Goal: Task Accomplishment & Management: Use online tool/utility

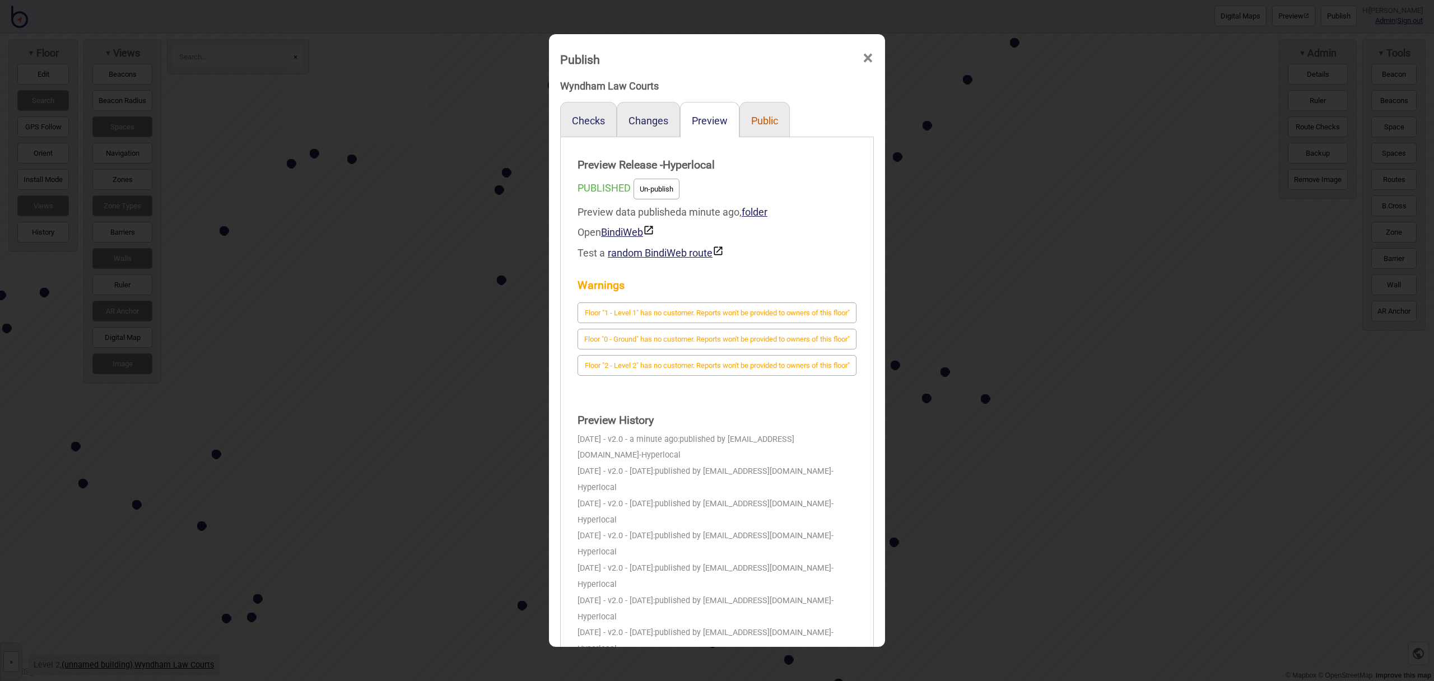
click at [760, 119] on button "Public" at bounding box center [764, 121] width 27 height 12
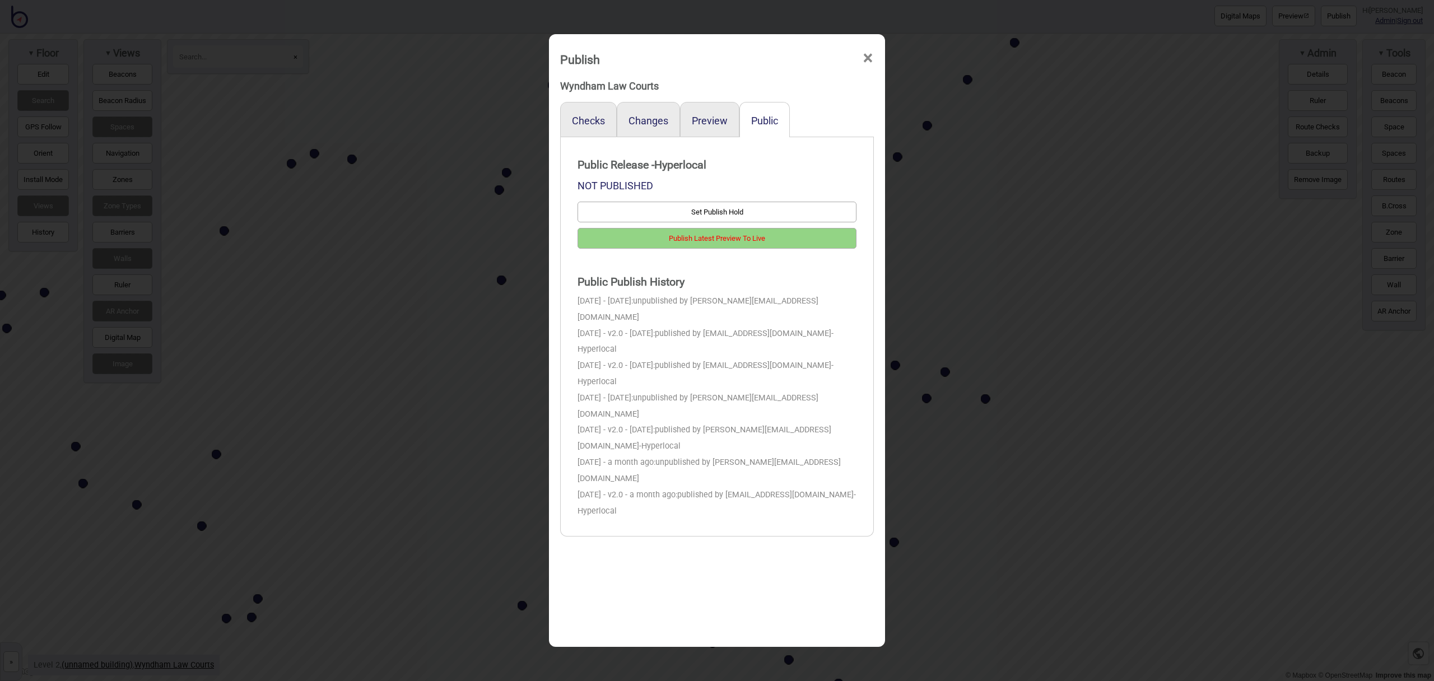
click at [785, 242] on button "Publish Latest Preview To Live" at bounding box center [716, 238] width 279 height 21
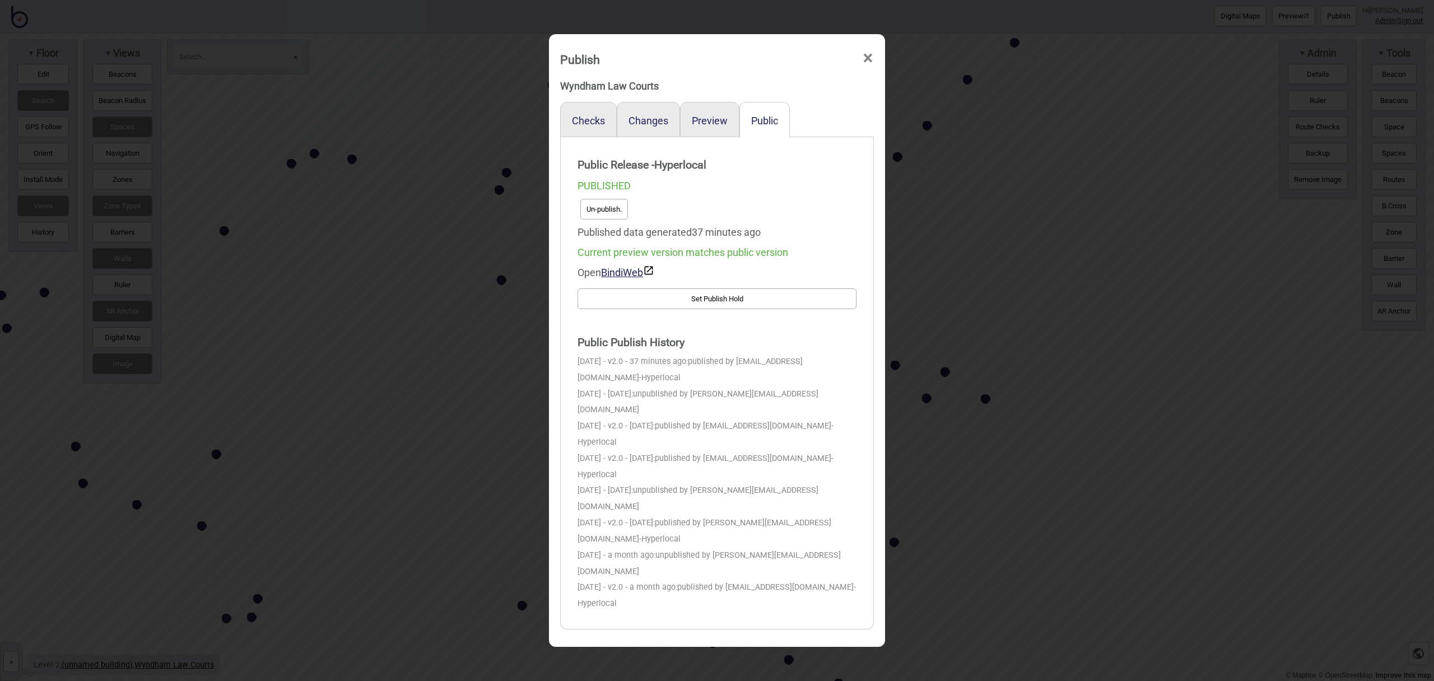
click at [868, 63] on span "×" at bounding box center [868, 58] width 12 height 37
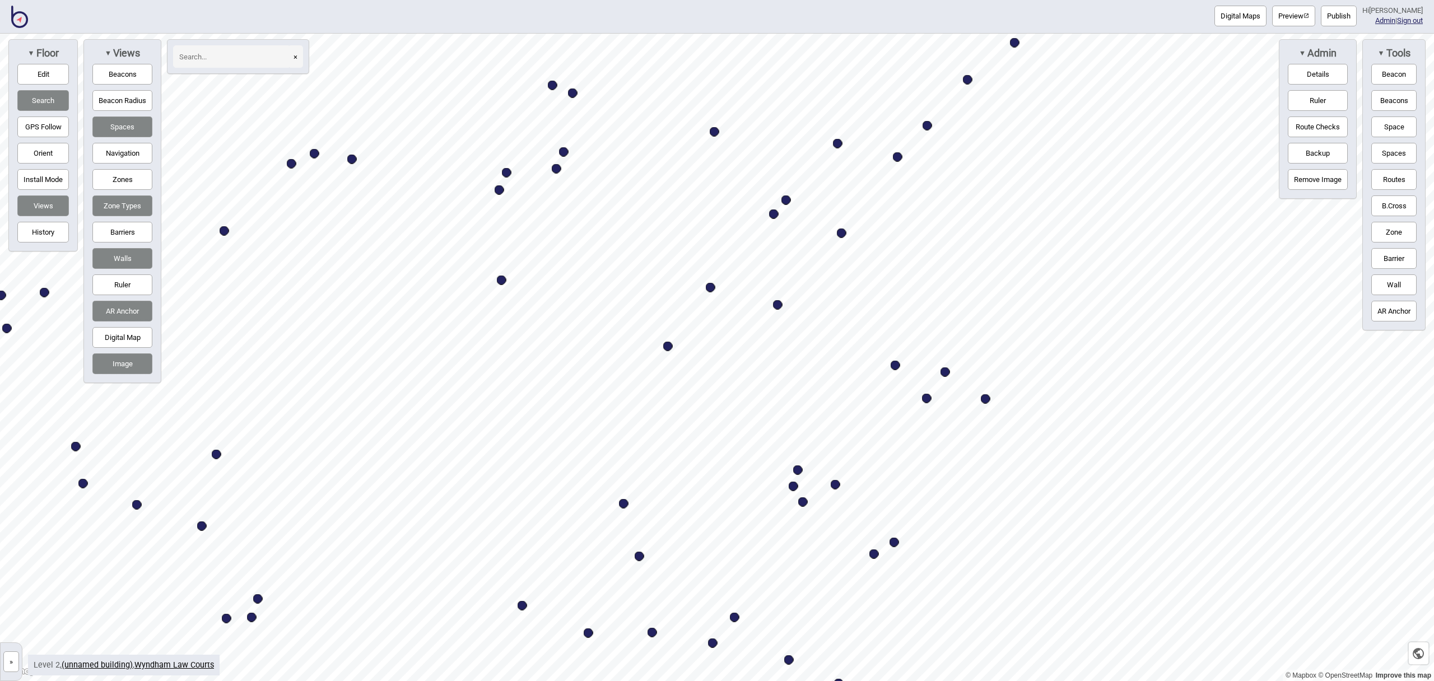
click at [22, 21] on img at bounding box center [19, 17] width 17 height 22
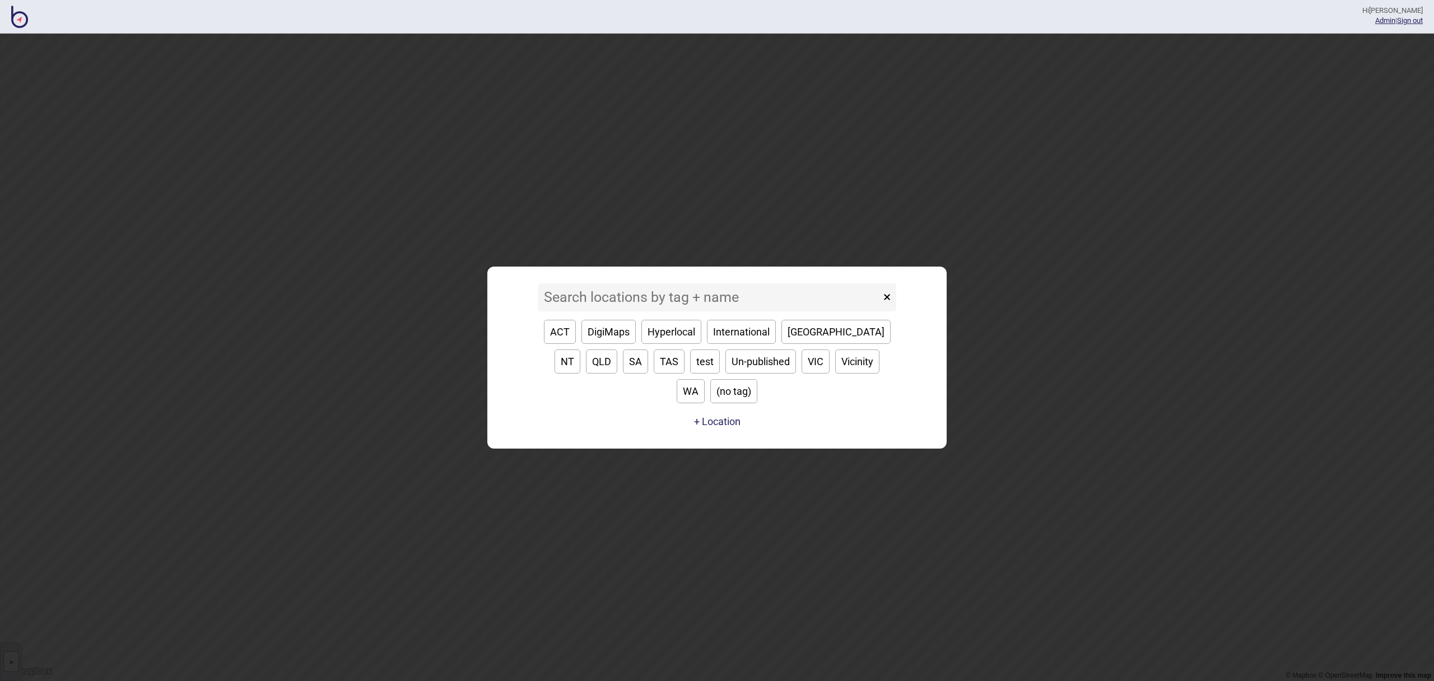
click at [747, 306] on input at bounding box center [709, 297] width 343 height 28
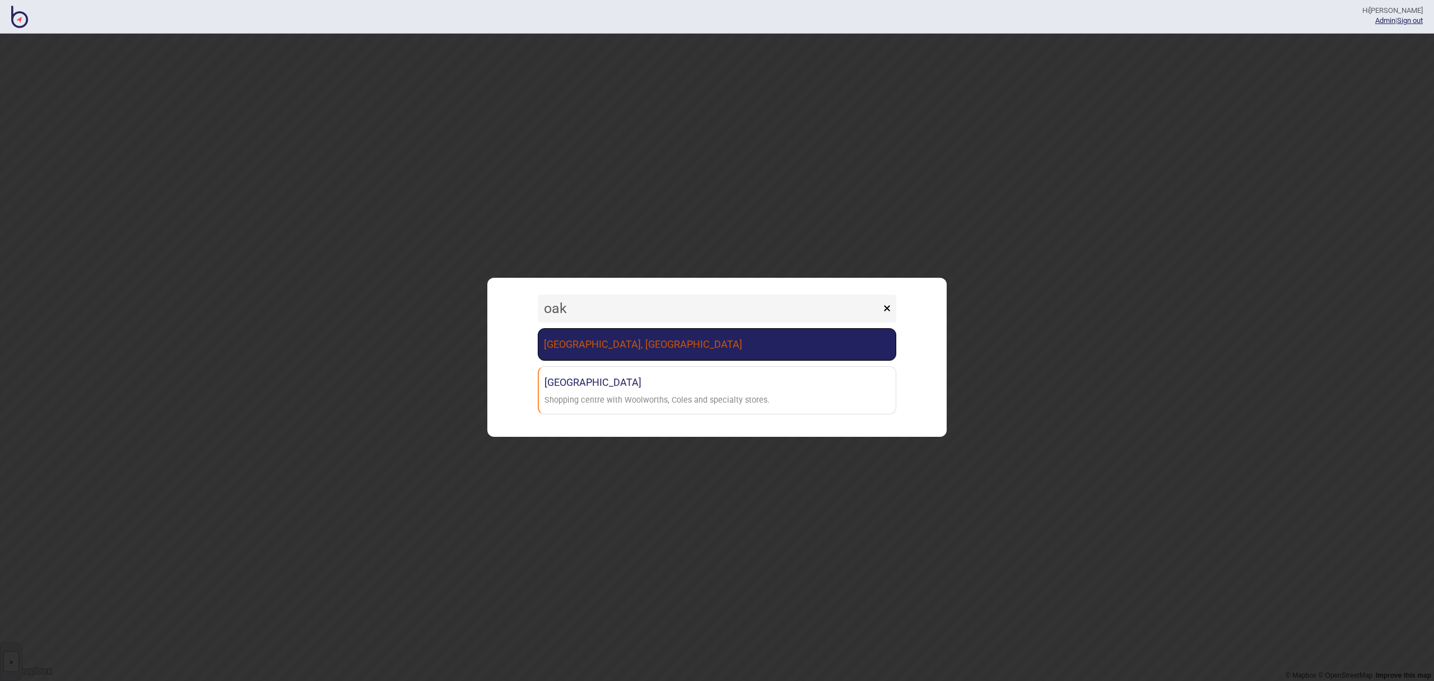
type input "oak"
click at [723, 344] on link "[GEOGRAPHIC_DATA], [GEOGRAPHIC_DATA]" at bounding box center [717, 344] width 358 height 32
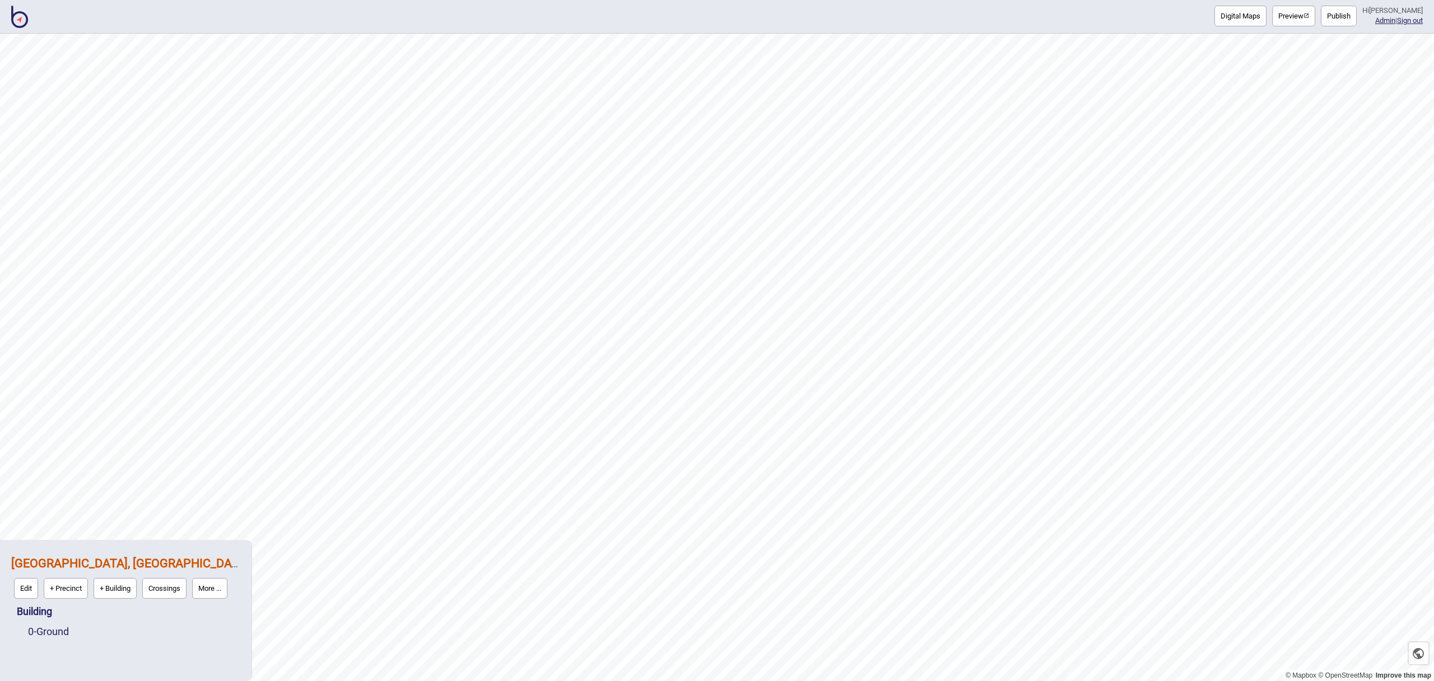
click at [1356, 22] on button "Publish" at bounding box center [1339, 16] width 36 height 21
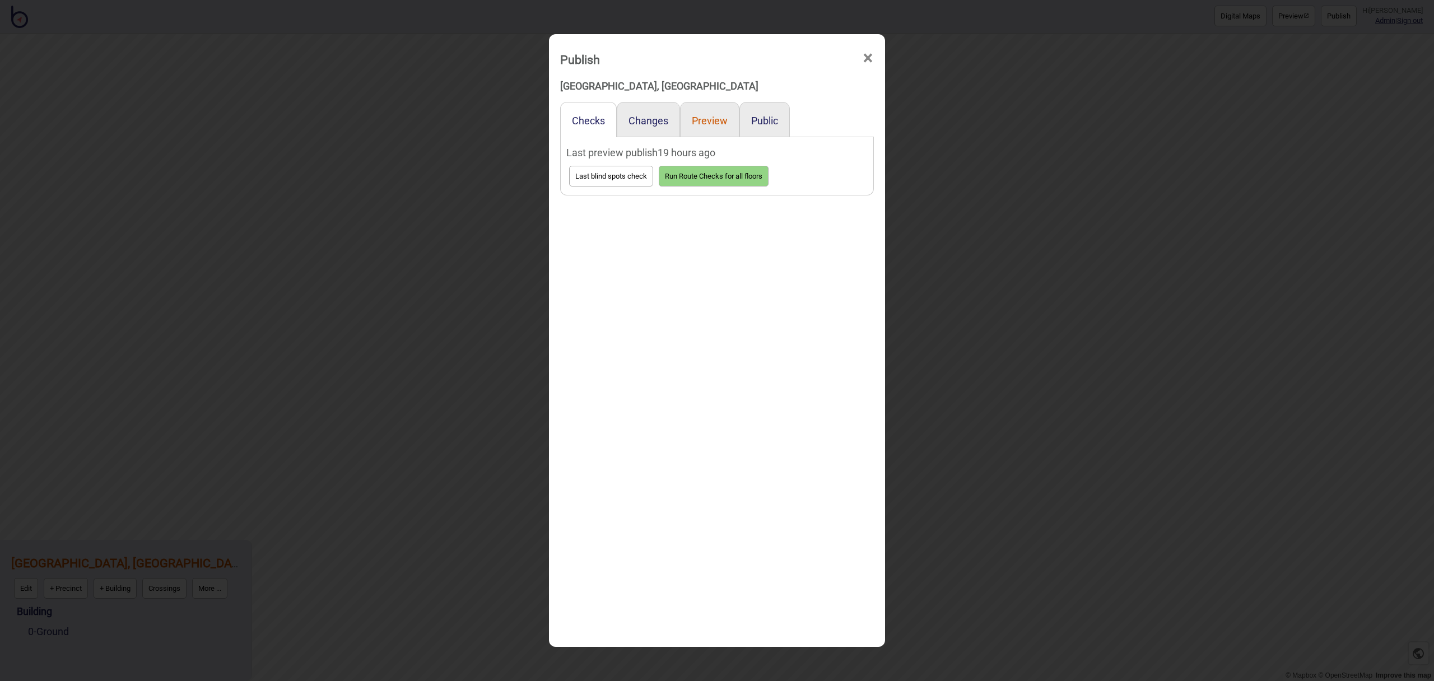
click at [715, 124] on button "Preview" at bounding box center [710, 121] width 36 height 12
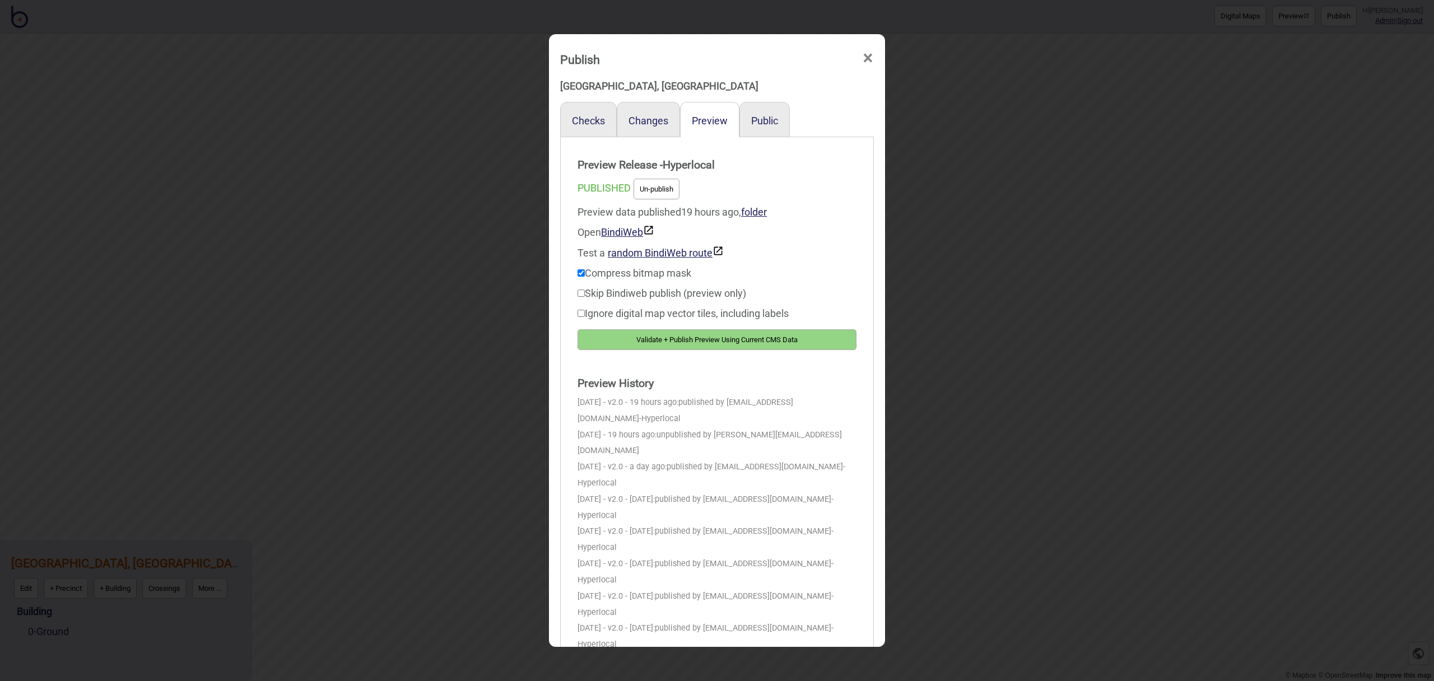
click at [826, 336] on button "Validate + Publish Preview Using Current CMS Data" at bounding box center [716, 339] width 279 height 21
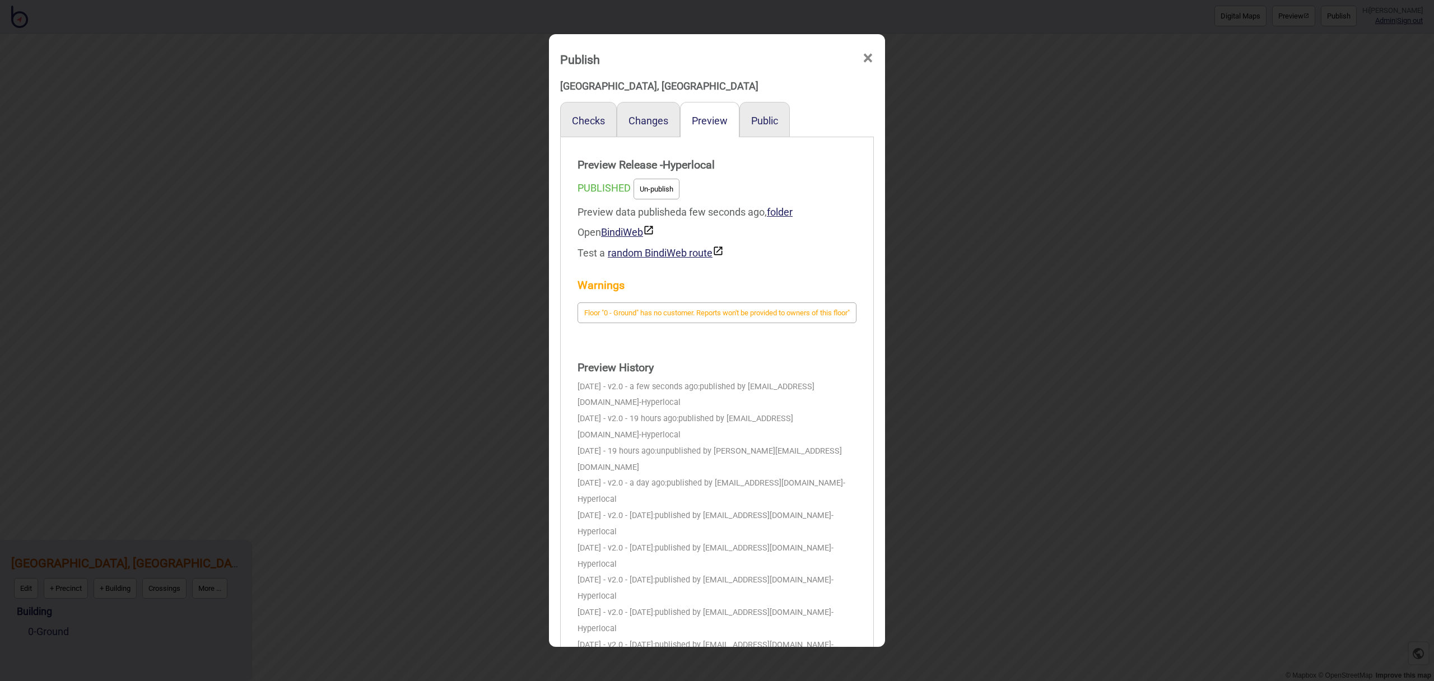
click at [757, 114] on div "Public" at bounding box center [764, 119] width 50 height 35
click at [757, 115] on button "Public" at bounding box center [764, 121] width 27 height 12
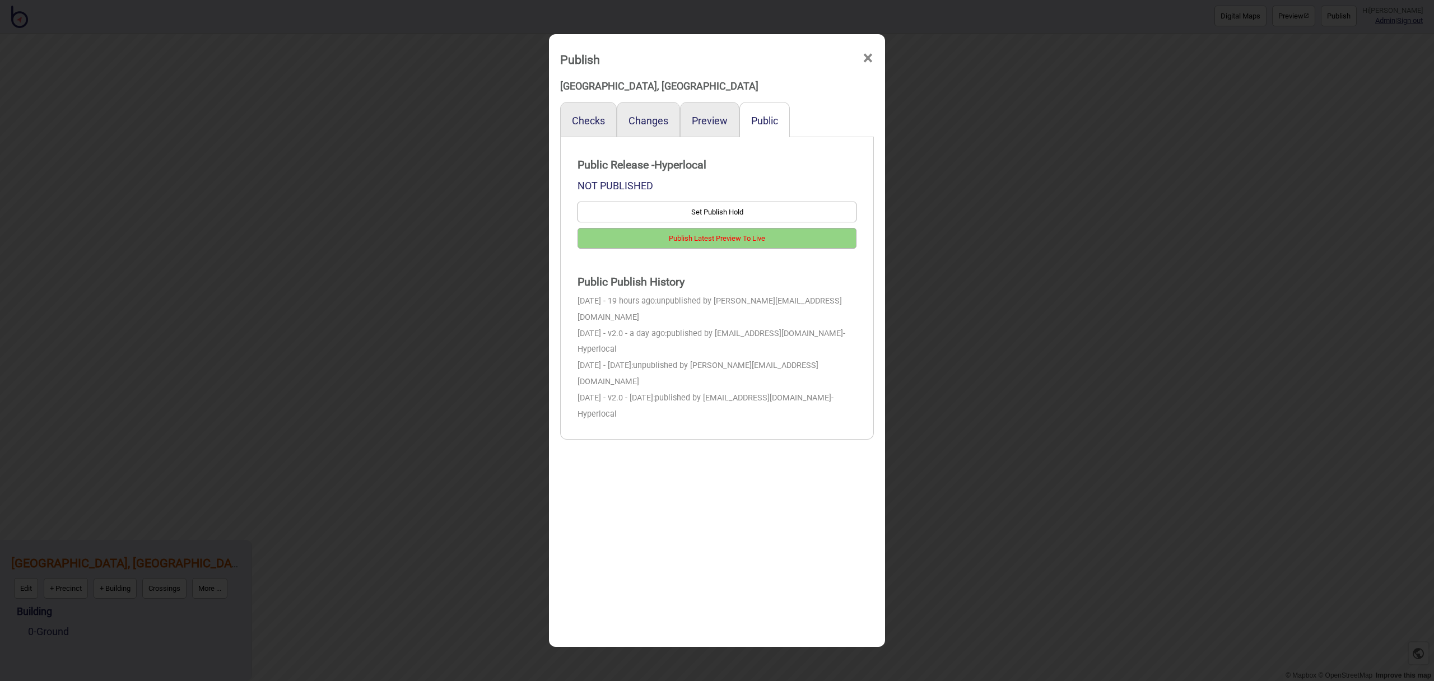
click at [846, 243] on button "Publish Latest Preview To Live" at bounding box center [716, 238] width 279 height 21
